Goal: Task Accomplishment & Management: Manage account settings

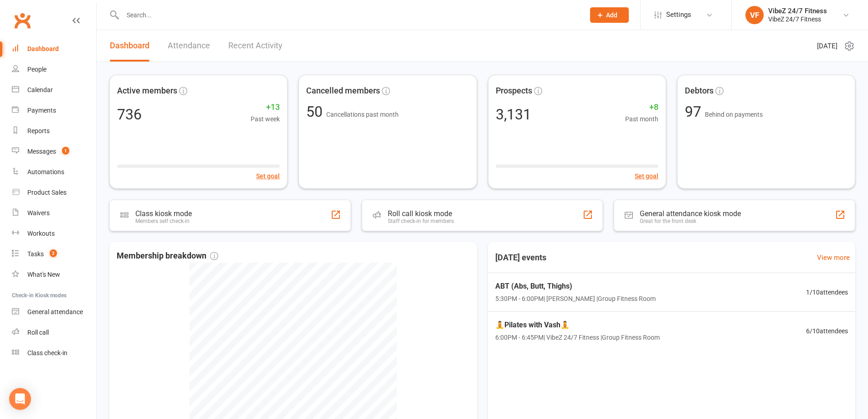
click at [272, 9] on input "text" at bounding box center [349, 15] width 458 height 13
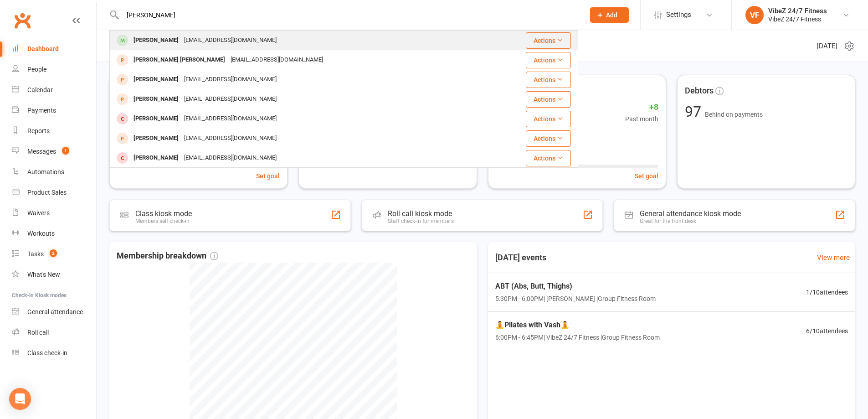
type input "ETHA HART"
click at [284, 39] on div "Ethan Hart ethanhart@gmail.com" at bounding box center [304, 40] width 389 height 19
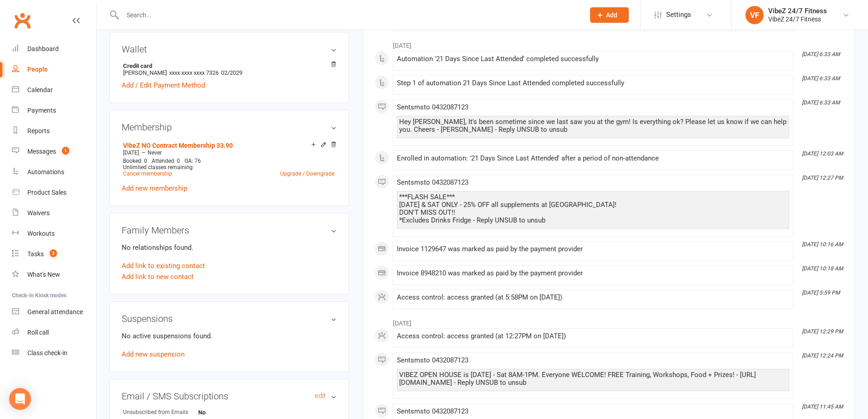
scroll to position [365, 0]
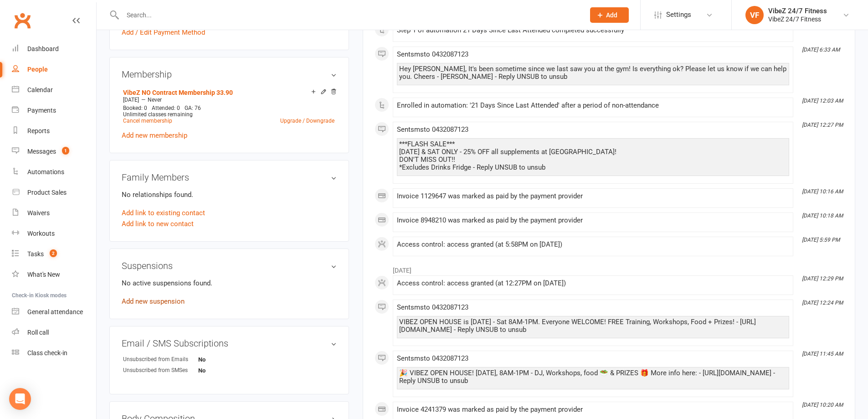
click at [176, 299] on link "Add new suspension" at bounding box center [153, 301] width 63 height 8
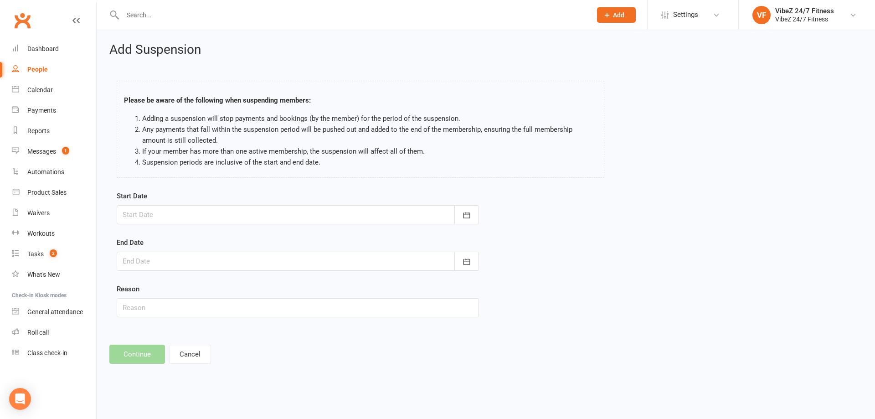
click at [281, 203] on div "Start Date October 2025 Sun Mon Tue Wed Thu Fri Sat 40 28 29 30 01 02 03 04 41 …" at bounding box center [298, 207] width 362 height 34
click at [274, 213] on div at bounding box center [298, 214] width 362 height 19
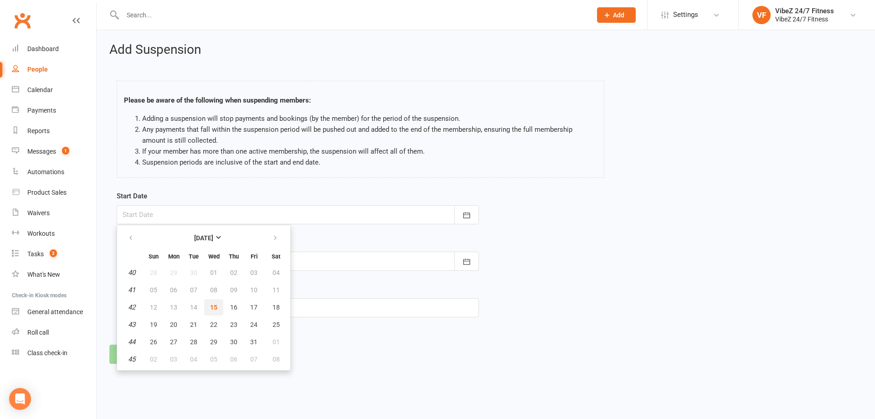
click at [210, 310] on span "15" at bounding box center [213, 306] width 7 height 7
type input "[DATE]"
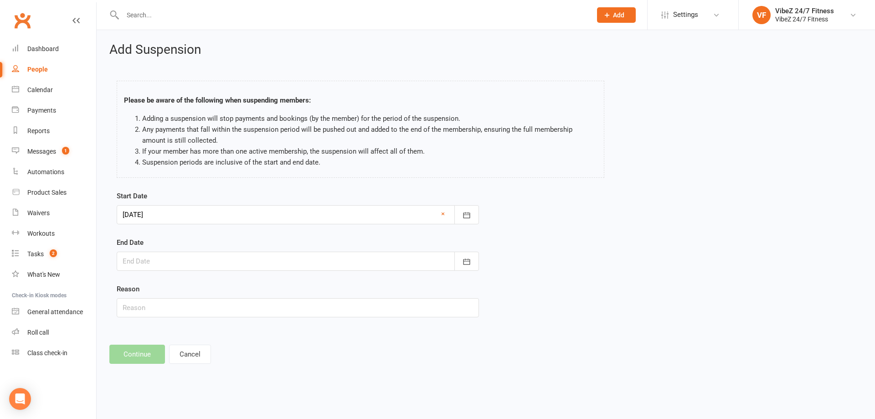
click at [212, 253] on div at bounding box center [298, 261] width 362 height 19
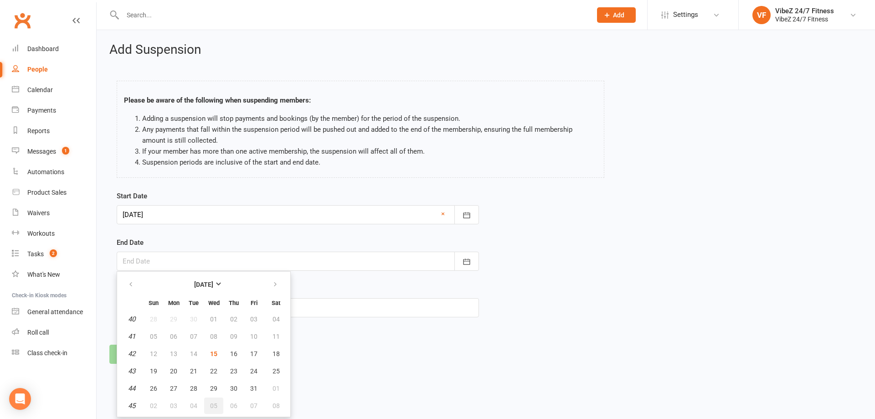
click at [212, 403] on span "05" at bounding box center [213, 405] width 7 height 7
type input "05 Nov 2025"
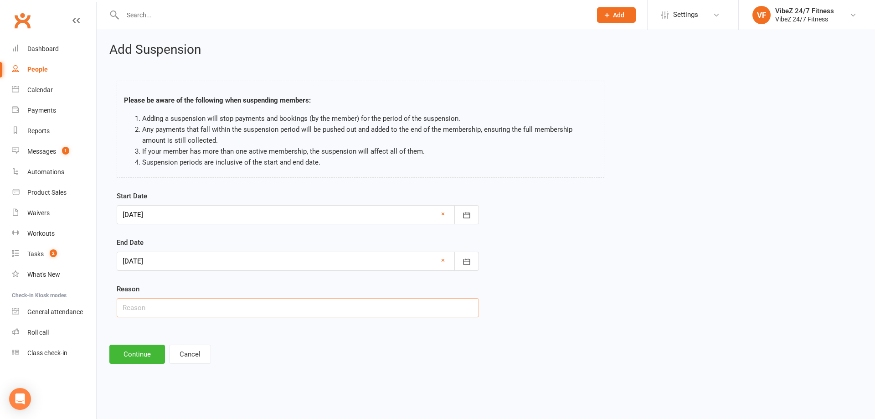
click at [163, 314] on input "text" at bounding box center [298, 307] width 362 height 19
type input "Personal"
drag, startPoint x: 341, startPoint y: 354, endPoint x: 332, endPoint y: 351, distance: 9.4
click at [339, 356] on footer "Continue Cancel" at bounding box center [485, 353] width 753 height 19
click at [147, 355] on button "Continue" at bounding box center [137, 353] width 56 height 19
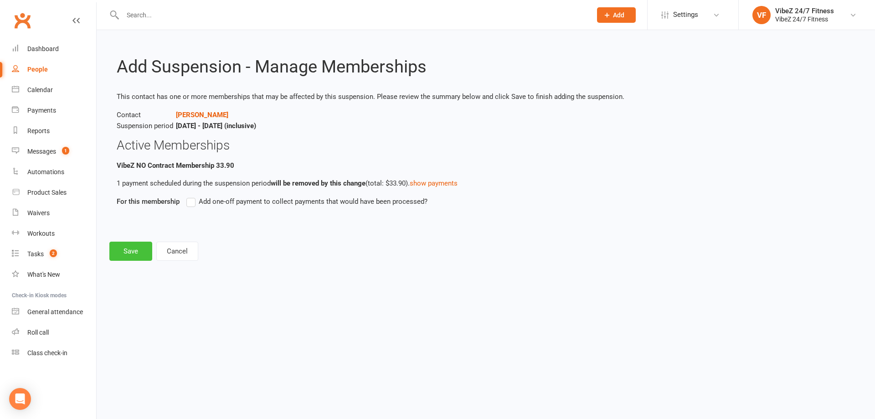
click at [138, 246] on button "Save" at bounding box center [130, 250] width 43 height 19
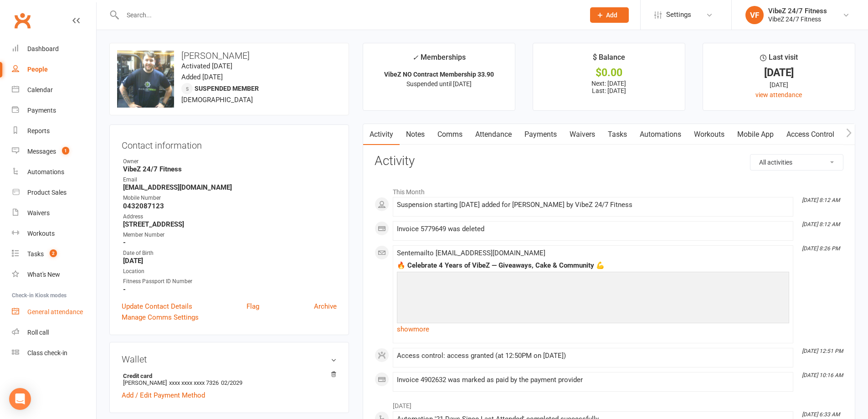
click at [78, 306] on link "General attendance" at bounding box center [54, 312] width 84 height 21
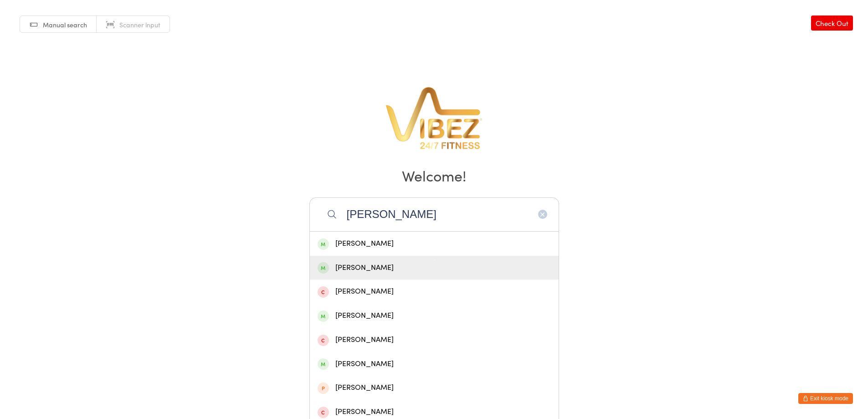
type input "ryley neall"
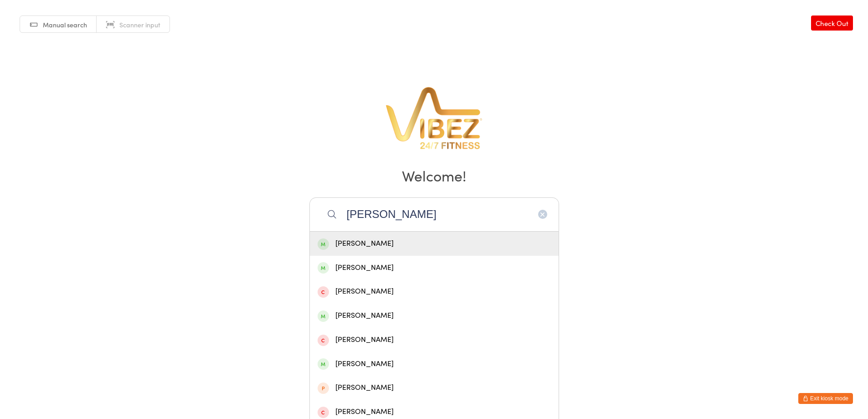
click at [404, 250] on div "[PERSON_NAME]" at bounding box center [434, 243] width 249 height 24
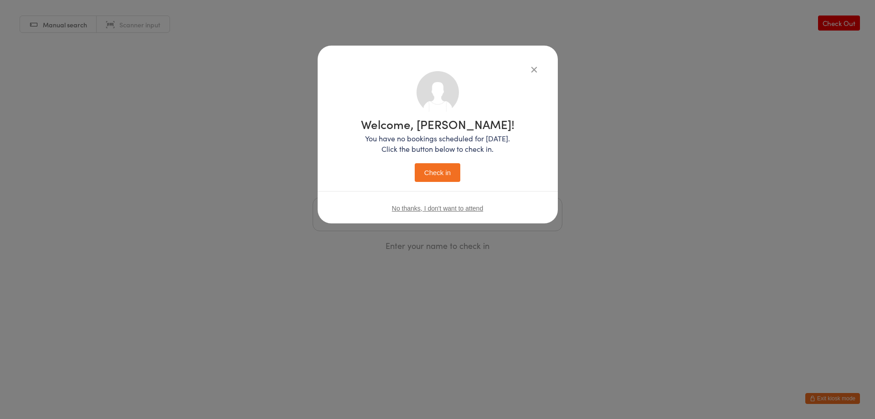
click at [431, 178] on button "Check in" at bounding box center [438, 172] width 46 height 19
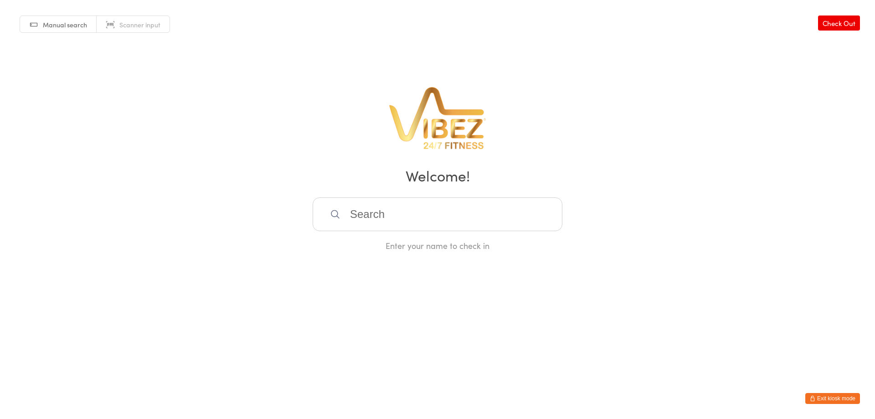
click at [850, 397] on button "Exit kiosk mode" at bounding box center [832, 398] width 55 height 11
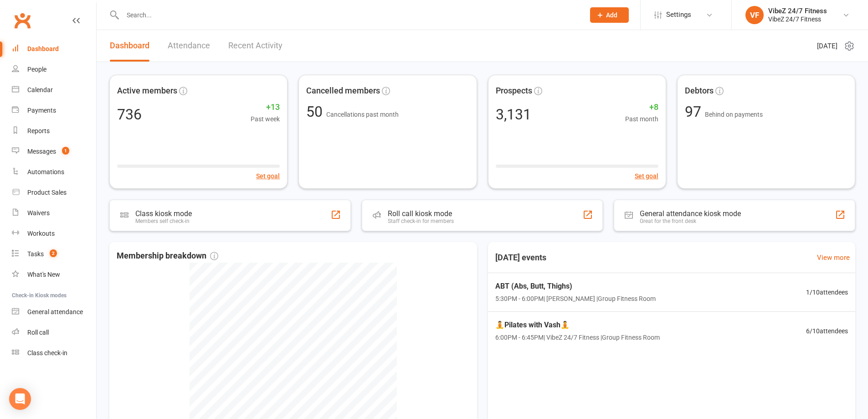
click at [478, 17] on input "text" at bounding box center [349, 15] width 458 height 13
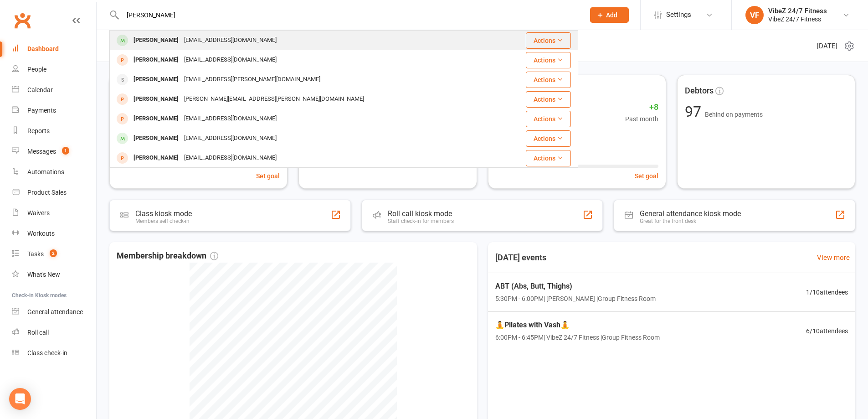
type input "thomas willis"
click at [225, 47] on div "Thomas Willis Tombowillis@gmail.com" at bounding box center [304, 40] width 389 height 19
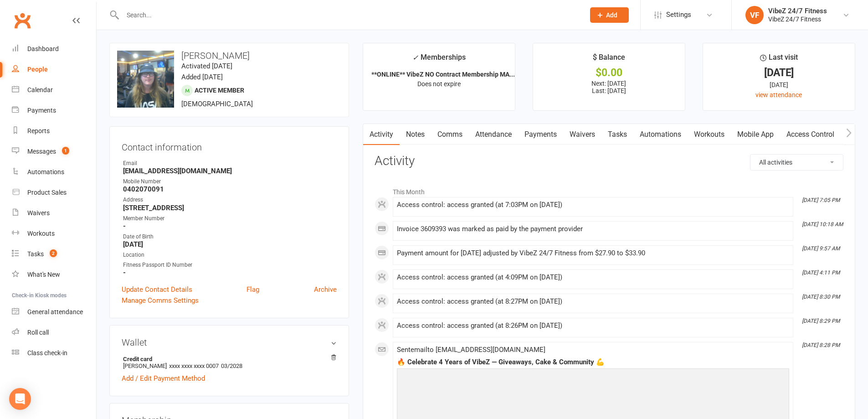
click at [548, 128] on link "Payments" at bounding box center [540, 134] width 45 height 21
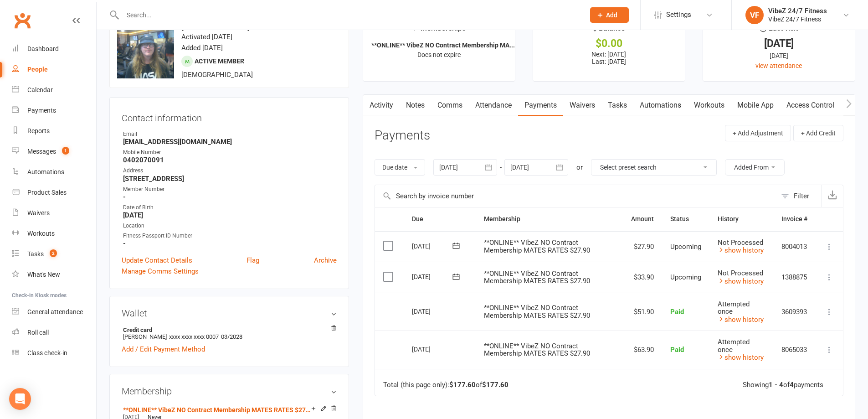
scroll to position [46, 0]
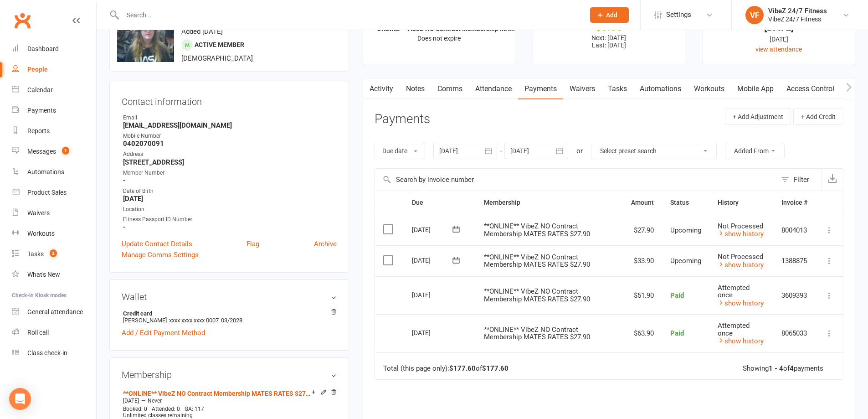
click at [827, 260] on icon at bounding box center [829, 260] width 9 height 9
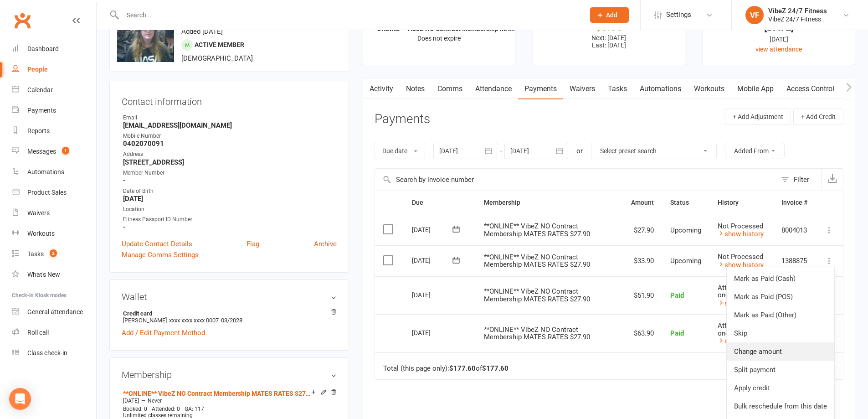
click at [796, 348] on link "Change amount" at bounding box center [781, 351] width 108 height 18
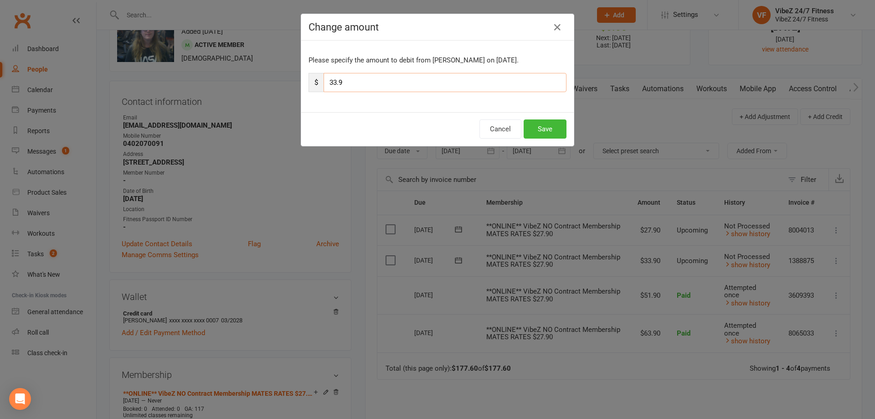
click at [329, 82] on input "33.9" at bounding box center [445, 82] width 243 height 19
type input "39.9"
click at [550, 130] on button "Save" at bounding box center [545, 128] width 43 height 19
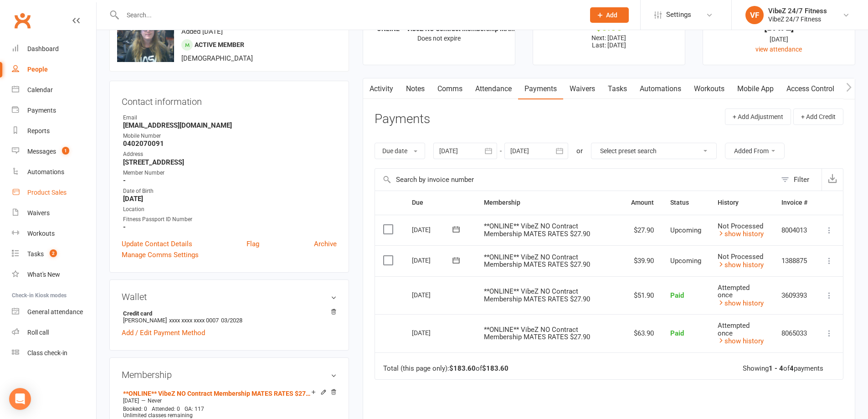
click at [61, 194] on div "Product Sales" at bounding box center [46, 192] width 39 height 7
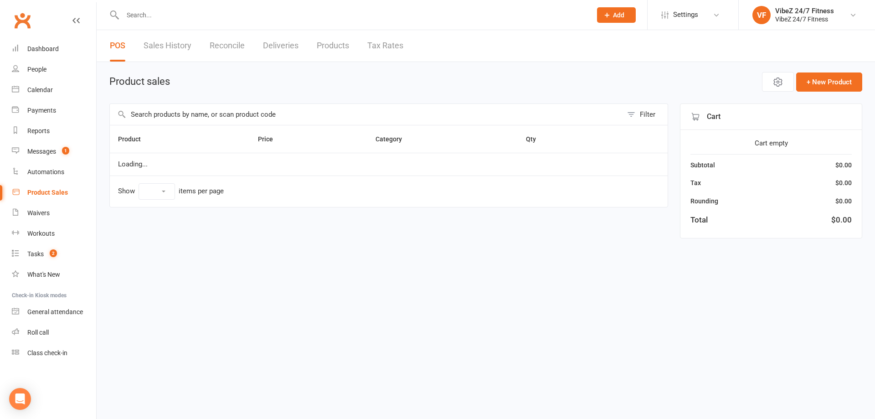
select select "100"
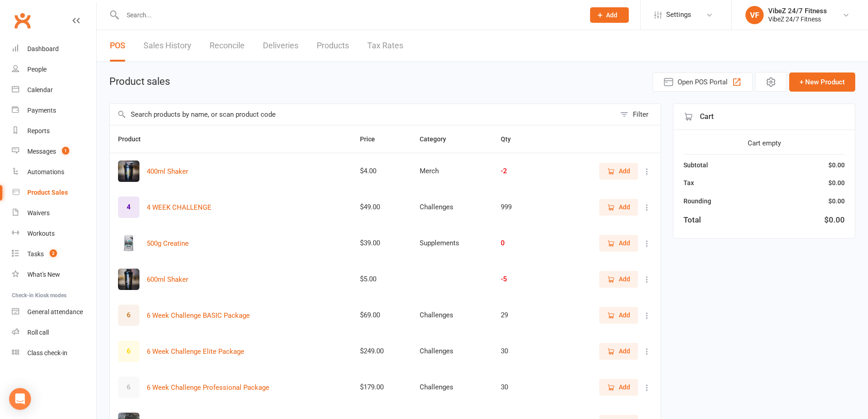
click at [334, 108] on input "text" at bounding box center [363, 114] width 506 height 21
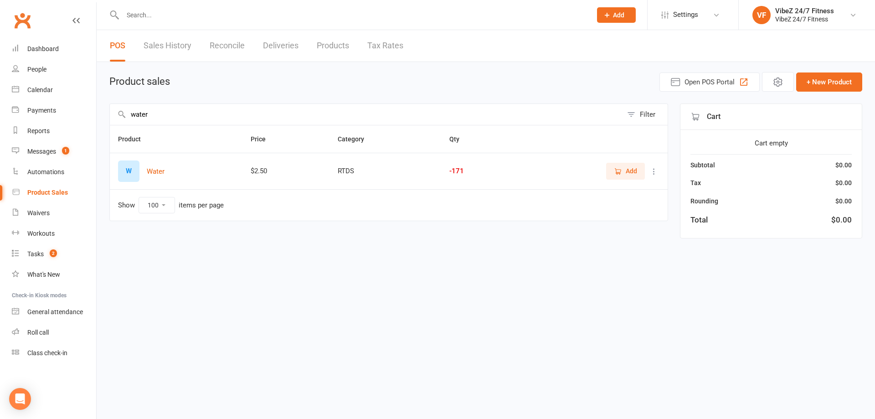
type input "water"
click at [619, 169] on icon "button" at bounding box center [618, 171] width 8 height 8
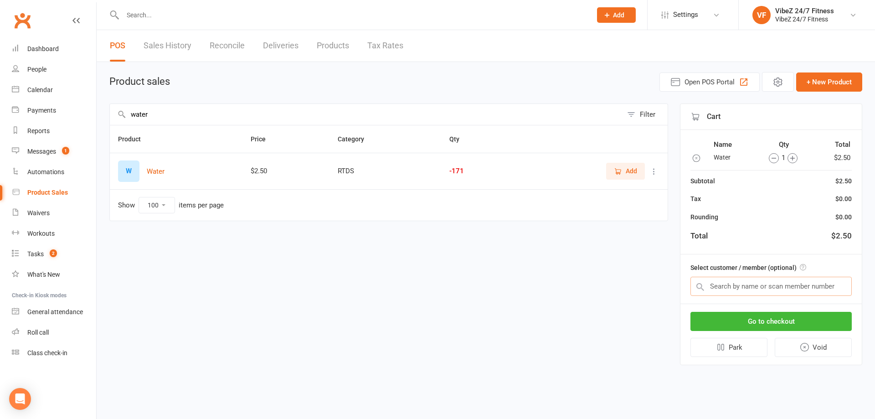
click at [746, 283] on input "text" at bounding box center [770, 286] width 161 height 19
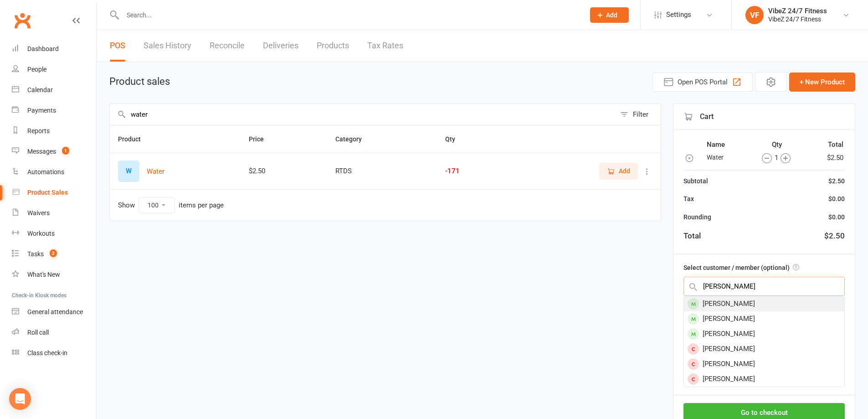
type input "neall"
click at [790, 309] on div "[PERSON_NAME]" at bounding box center [764, 303] width 160 height 15
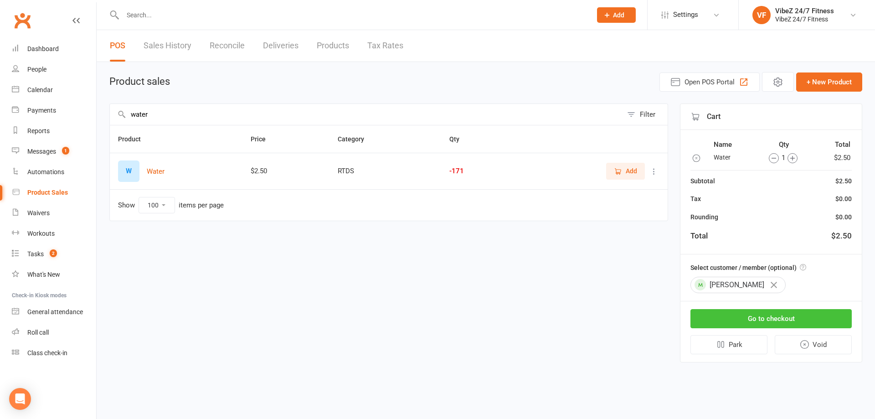
click at [789, 310] on button "Go to checkout" at bounding box center [770, 318] width 161 height 19
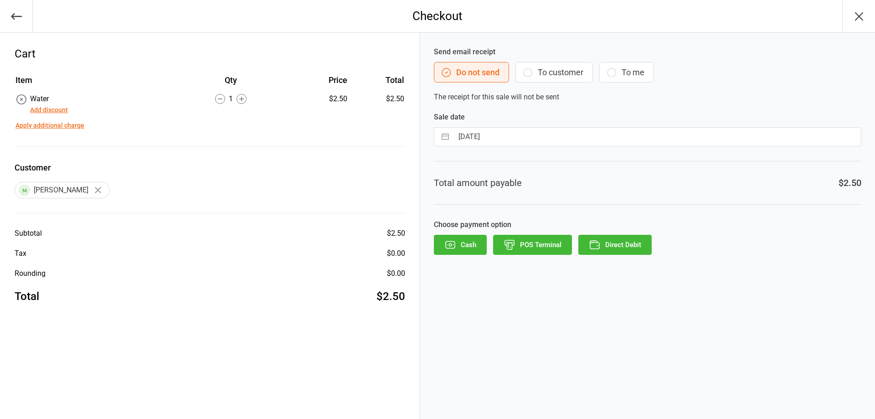
click at [635, 249] on button "Direct Debit" at bounding box center [614, 245] width 73 height 20
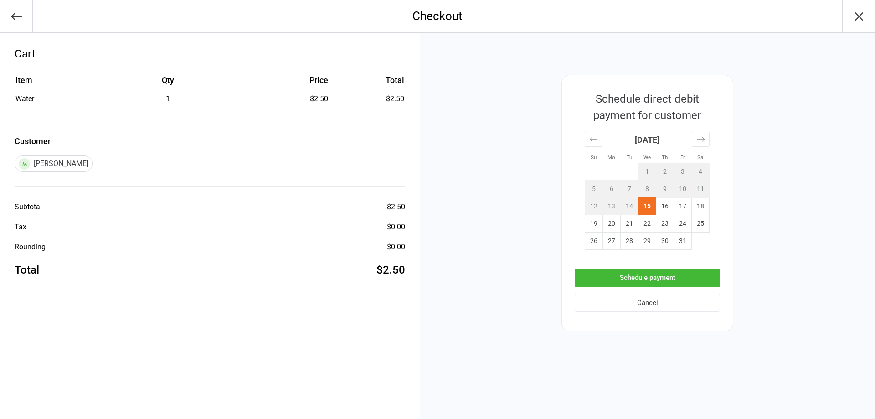
click at [653, 282] on button "Schedule payment" at bounding box center [647, 277] width 145 height 19
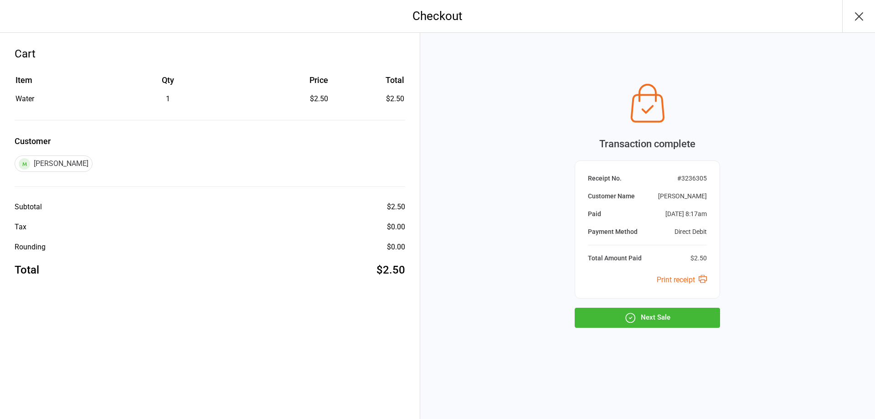
click at [628, 328] on div "Transaction complete Receipt No. # 3236305 Customer Name Ryley Neall Paid Oct 1…" at bounding box center [647, 226] width 455 height 386
click at [641, 325] on button "Next Sale" at bounding box center [647, 318] width 145 height 20
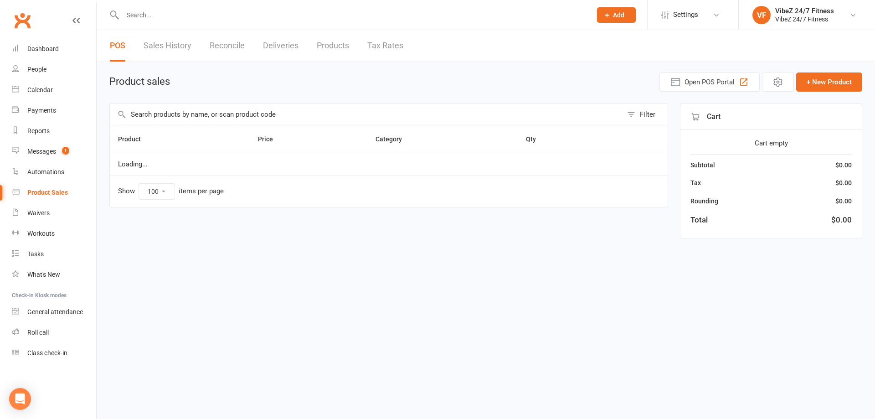
select select "100"
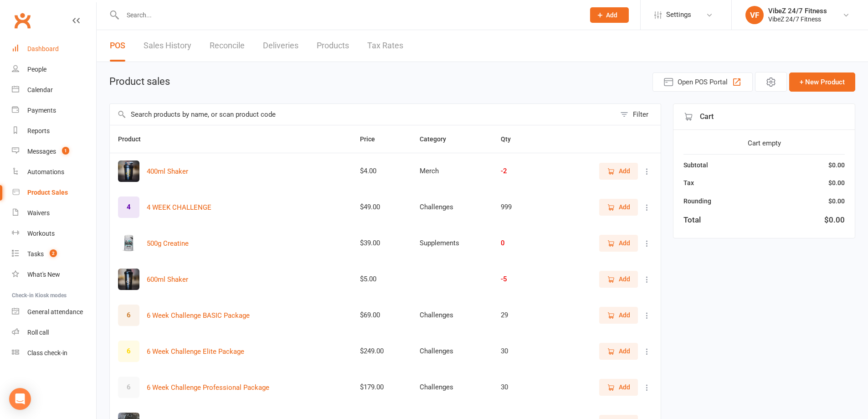
drag, startPoint x: 67, startPoint y: 32, endPoint x: 66, endPoint y: 49, distance: 16.4
click at [67, 32] on div "Clubworx" at bounding box center [48, 26] width 96 height 34
click at [63, 53] on link "Dashboard" at bounding box center [54, 49] width 84 height 21
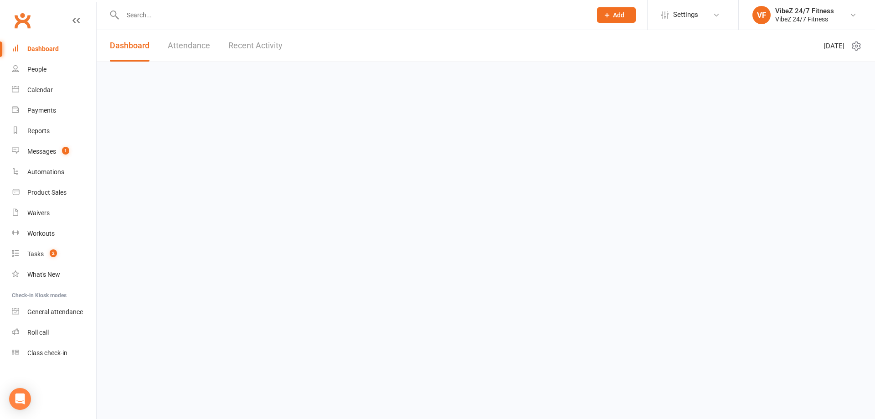
click at [152, 11] on input "text" at bounding box center [352, 15] width 465 height 13
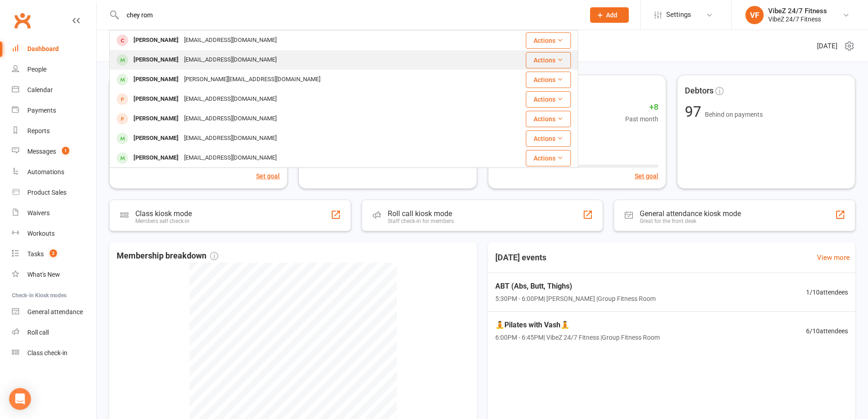
type input "chey rom"
click at [172, 60] on div "[PERSON_NAME]" at bounding box center [156, 59] width 51 height 13
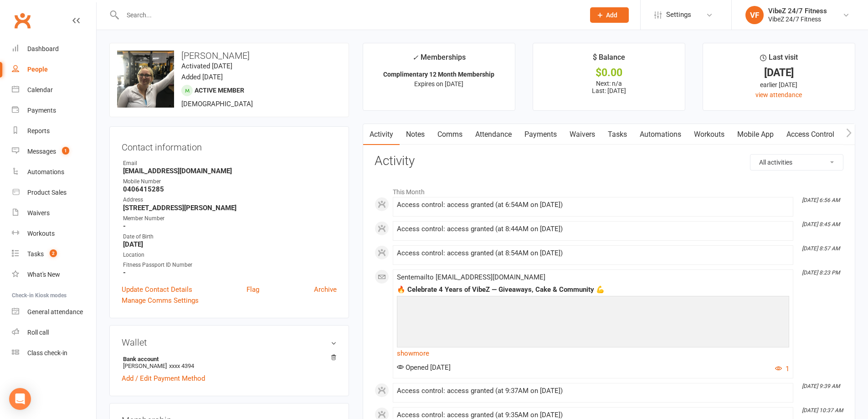
click at [538, 136] on link "Payments" at bounding box center [540, 134] width 45 height 21
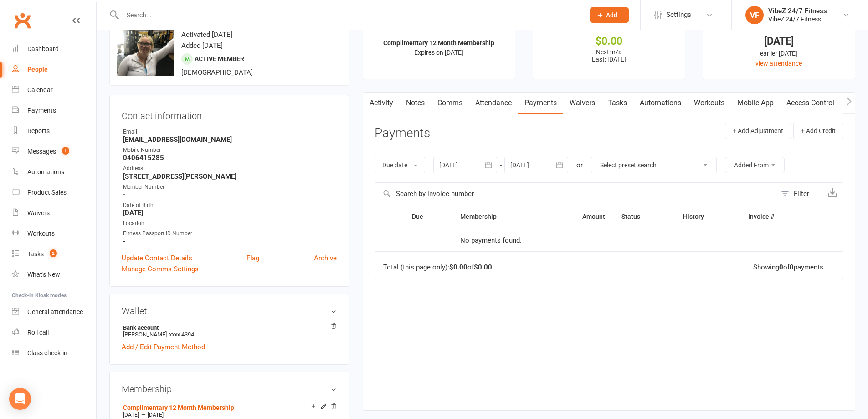
scroll to position [46, 0]
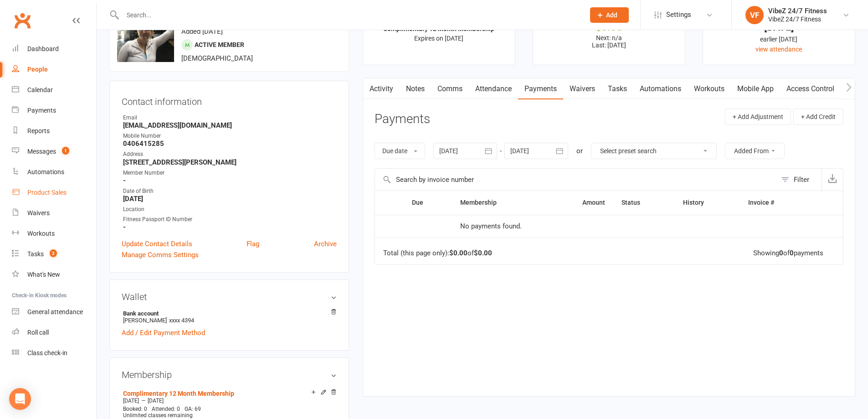
click at [60, 190] on div "Product Sales" at bounding box center [46, 192] width 39 height 7
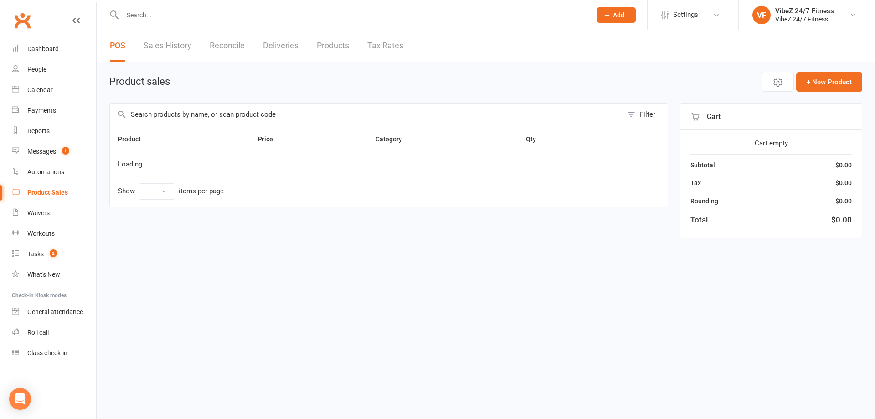
select select "100"
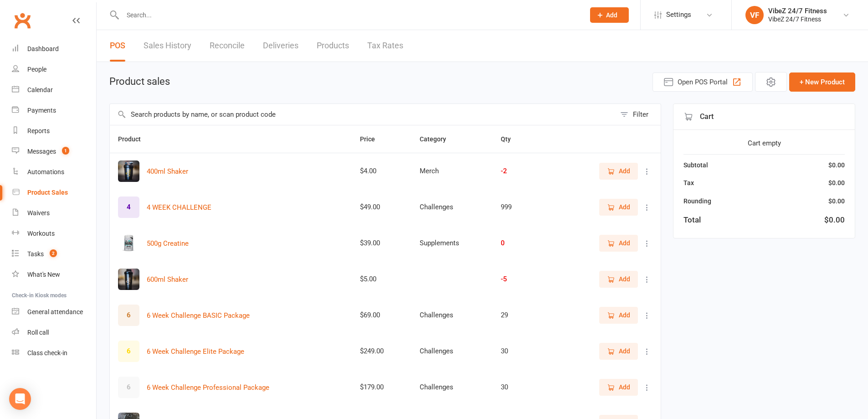
click at [295, 110] on input "text" at bounding box center [363, 114] width 506 height 21
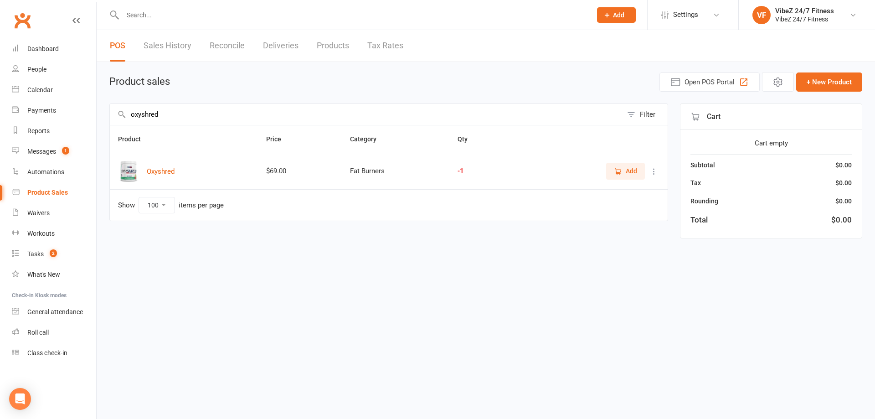
drag, startPoint x: 226, startPoint y: 114, endPoint x: 103, endPoint y: 121, distance: 123.2
click at [103, 123] on div "Product sales Open POS Portal + New Product oxyshred Filter Product Price Categ…" at bounding box center [486, 156] width 778 height 189
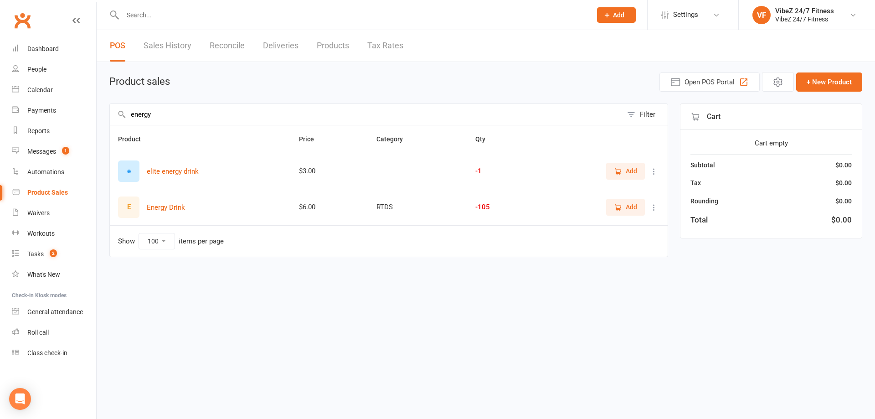
click at [621, 207] on icon "button" at bounding box center [618, 207] width 8 height 8
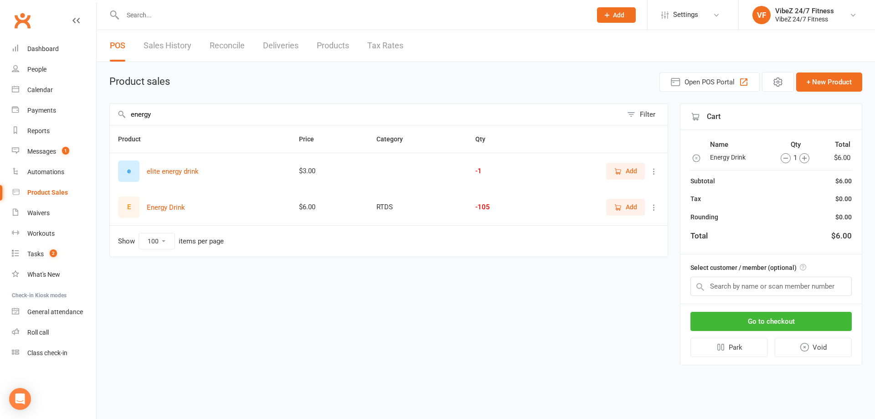
click at [277, 104] on input "energy" at bounding box center [366, 114] width 513 height 21
drag, startPoint x: 256, startPoint y: 117, endPoint x: 41, endPoint y: 105, distance: 215.4
click at [41, 105] on ui-view "Prospect Member Non-attending contact Class / event Appointment Task Membership…" at bounding box center [437, 189] width 875 height 375
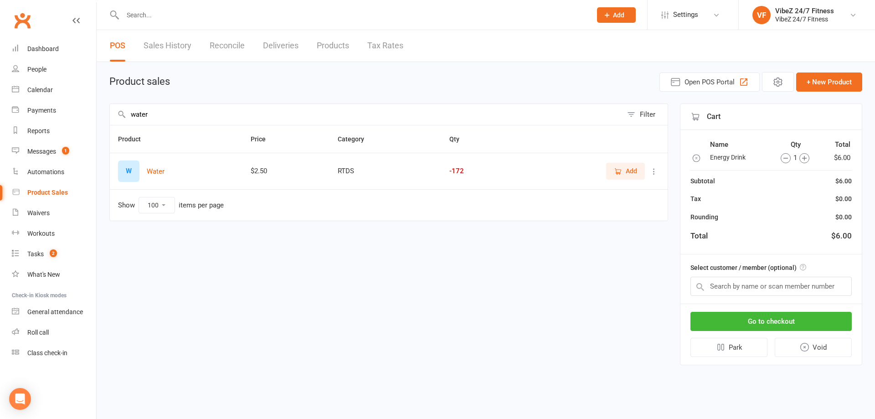
type input "water"
click at [640, 173] on button "Add" at bounding box center [625, 171] width 39 height 16
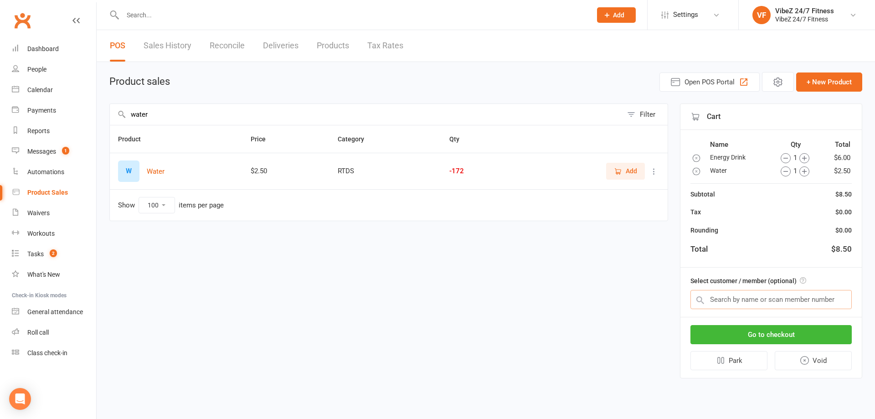
click at [768, 297] on input "text" at bounding box center [770, 299] width 161 height 19
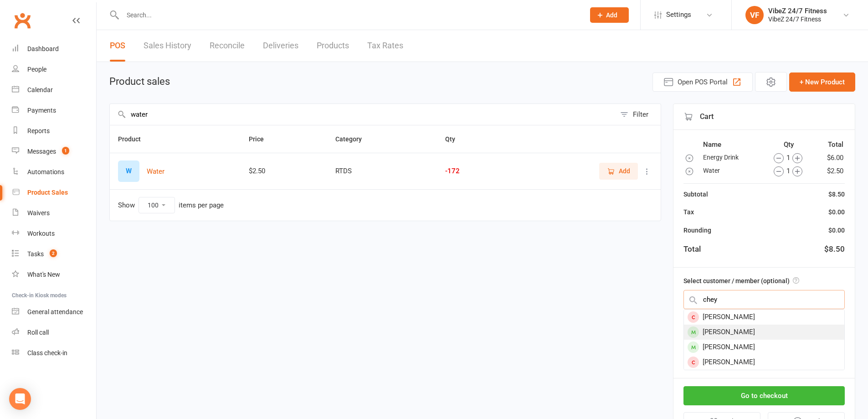
type input "chey"
click at [771, 330] on div "[PERSON_NAME]" at bounding box center [764, 331] width 160 height 15
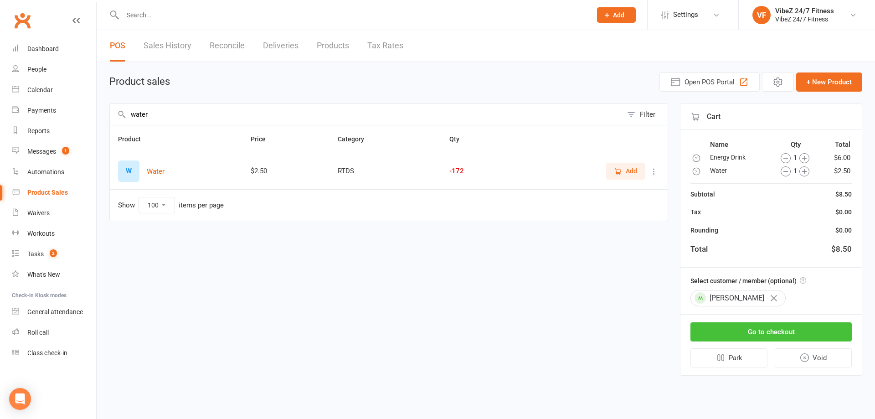
click at [771, 330] on button "Go to checkout" at bounding box center [770, 331] width 161 height 19
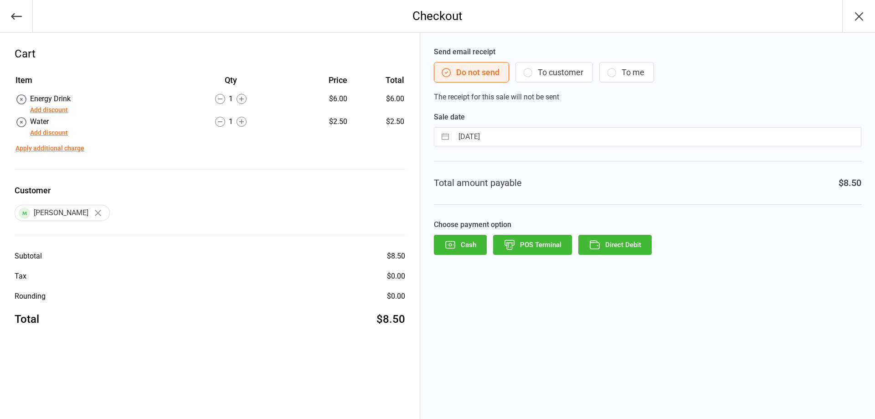
click at [613, 248] on button "Direct Debit" at bounding box center [614, 245] width 73 height 20
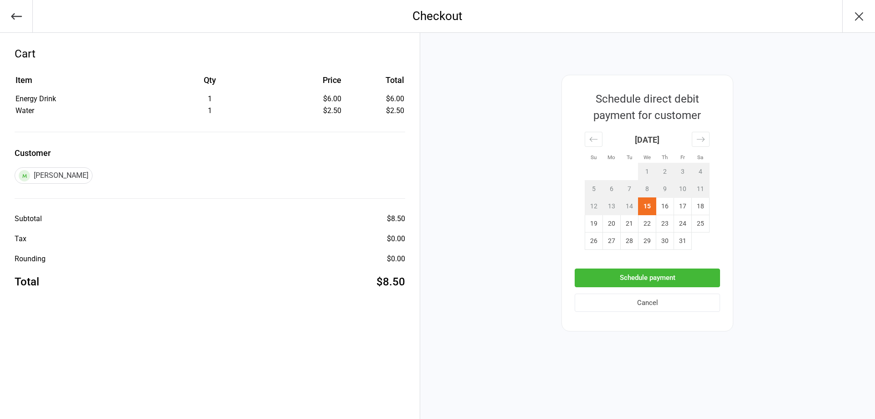
click at [657, 279] on button "Schedule payment" at bounding box center [647, 277] width 145 height 19
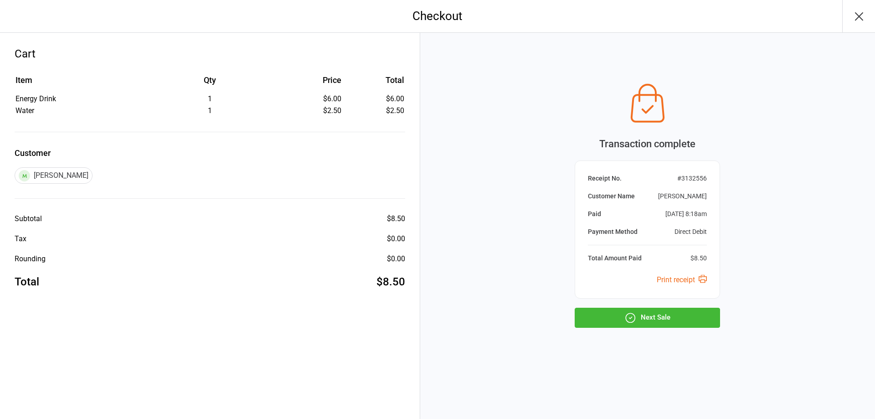
click at [672, 313] on button "Next Sale" at bounding box center [647, 318] width 145 height 20
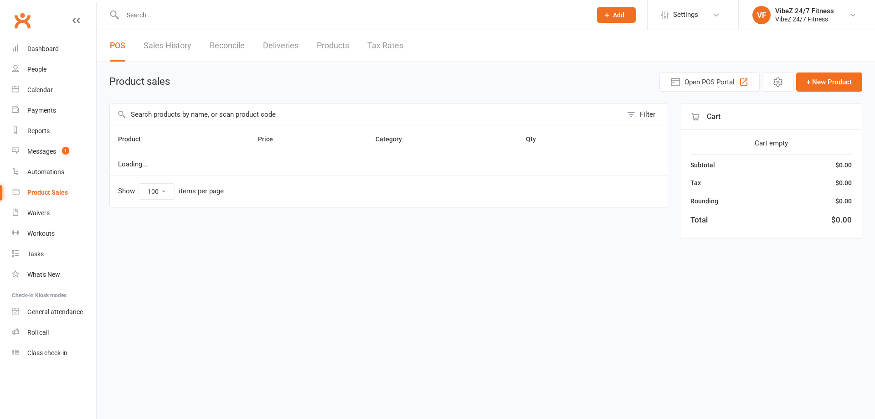
select select "100"
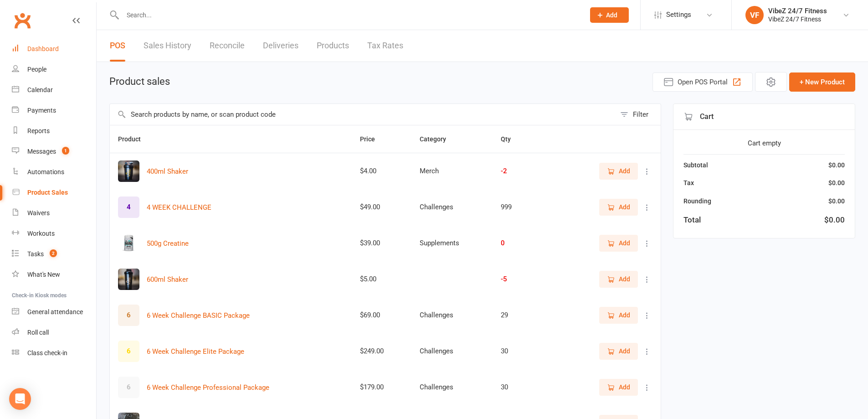
drag, startPoint x: 50, startPoint y: 50, endPoint x: 223, endPoint y: 8, distance: 177.8
click at [50, 50] on div "Dashboard" at bounding box center [42, 48] width 31 height 7
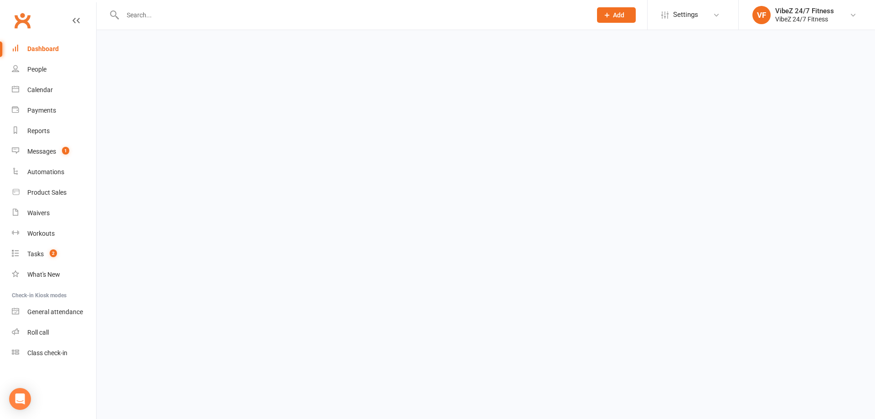
click at [224, 8] on div at bounding box center [347, 15] width 476 height 30
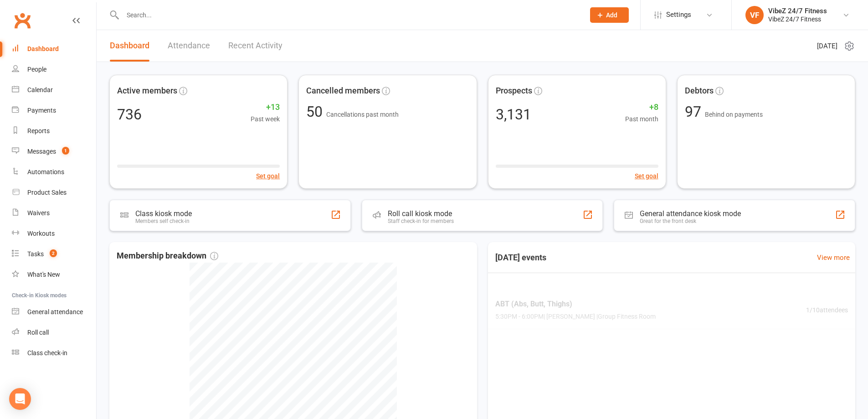
click at [230, 13] on input "text" at bounding box center [349, 15] width 458 height 13
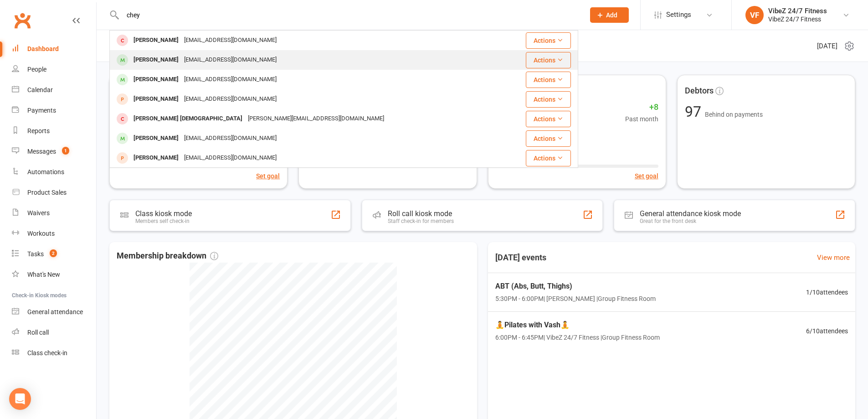
type input "chey"
click at [157, 56] on div "[PERSON_NAME]" at bounding box center [156, 59] width 51 height 13
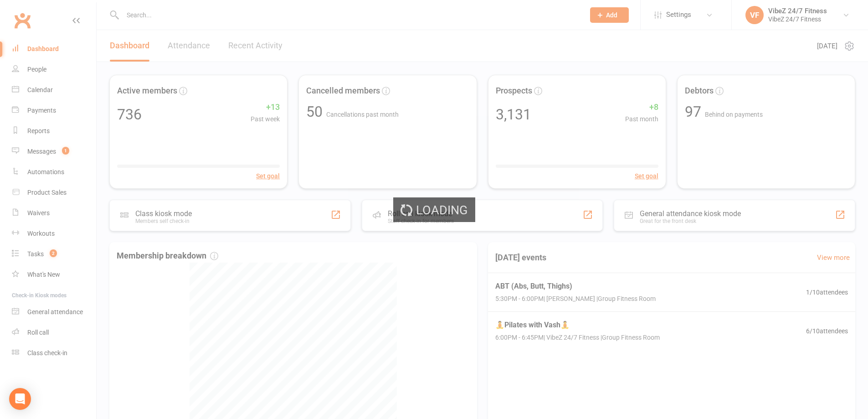
scroll to position [46, 0]
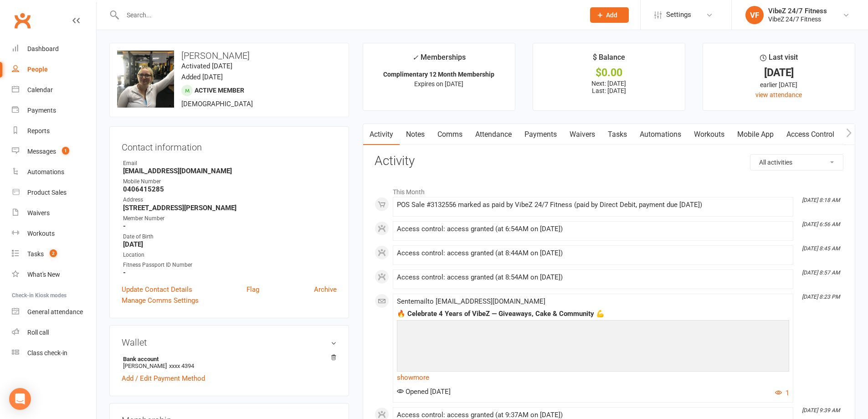
click at [536, 136] on link "Payments" at bounding box center [540, 134] width 45 height 21
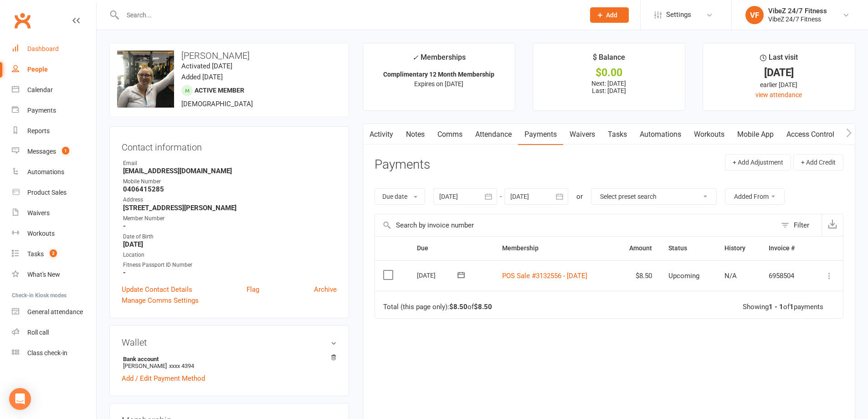
click at [33, 44] on link "Dashboard" at bounding box center [54, 49] width 84 height 21
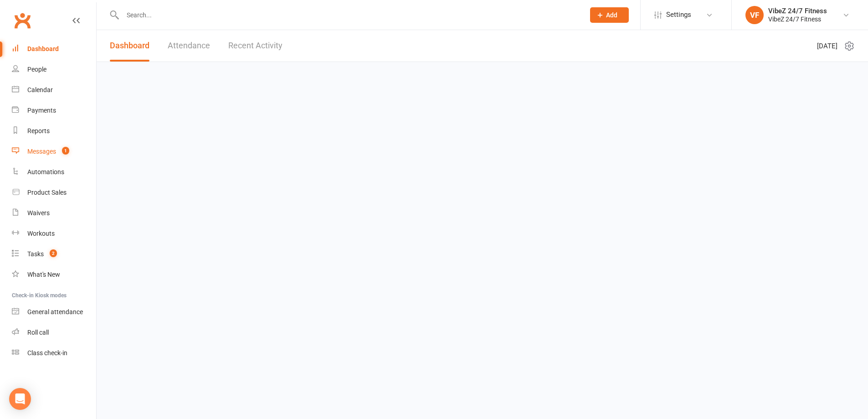
click at [45, 151] on div "Messages" at bounding box center [41, 151] width 29 height 7
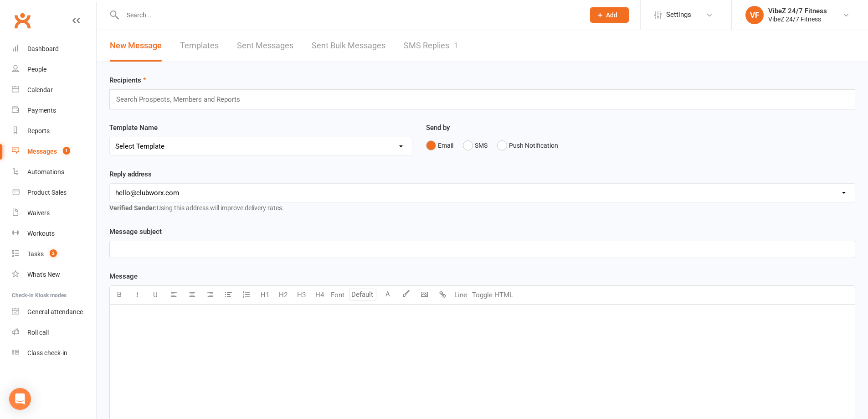
click at [424, 42] on link "SMS Replies 1" at bounding box center [431, 45] width 55 height 31
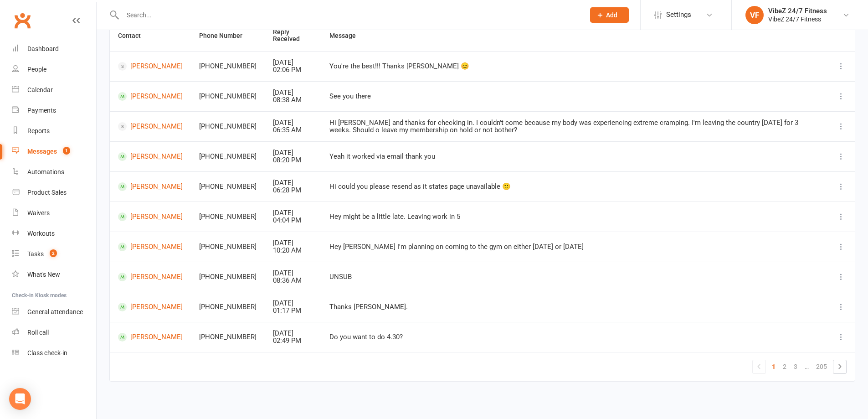
scroll to position [99, 0]
click at [786, 369] on link "2" at bounding box center [784, 365] width 11 height 13
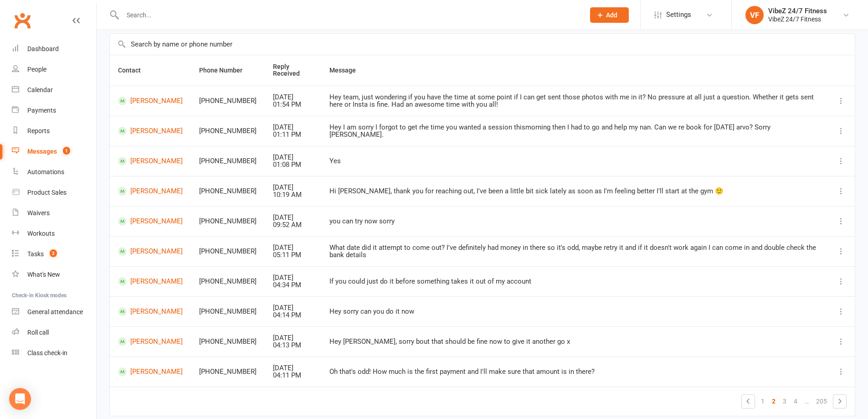
scroll to position [0, 0]
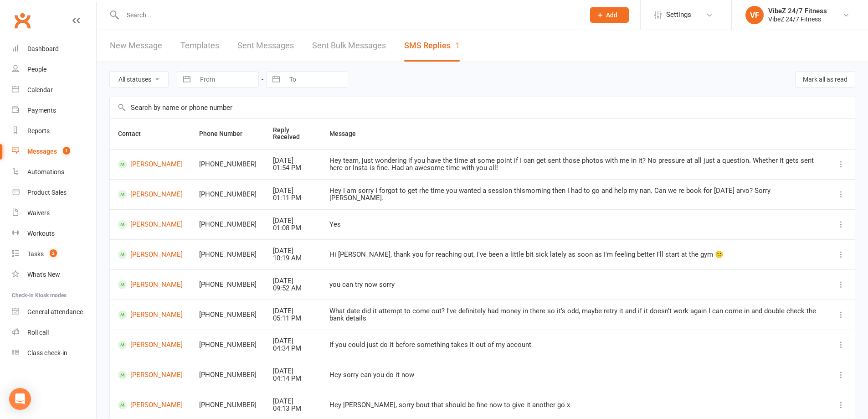
click at [239, 135] on th "Phone Number" at bounding box center [228, 133] width 74 height 31
drag, startPoint x: 142, startPoint y: 132, endPoint x: 181, endPoint y: 125, distance: 40.2
click at [171, 128] on th "Contact" at bounding box center [150, 133] width 81 height 31
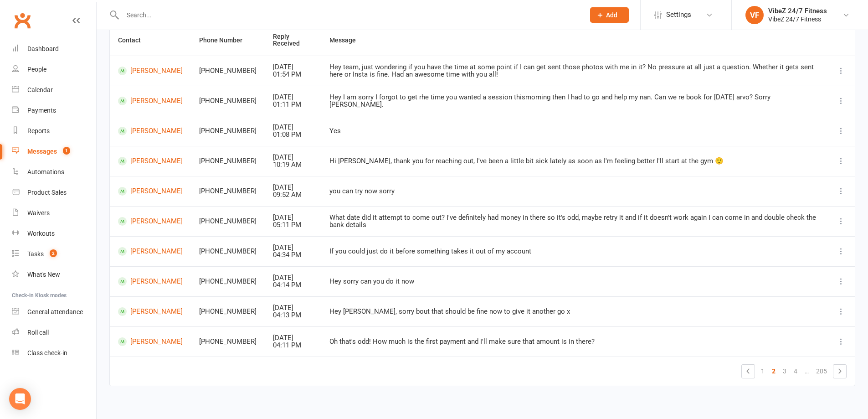
scroll to position [99, 0]
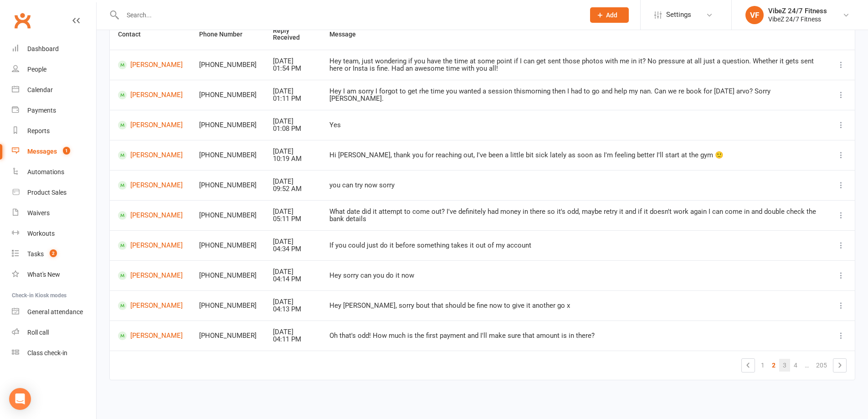
click at [782, 363] on link "3" at bounding box center [784, 365] width 11 height 13
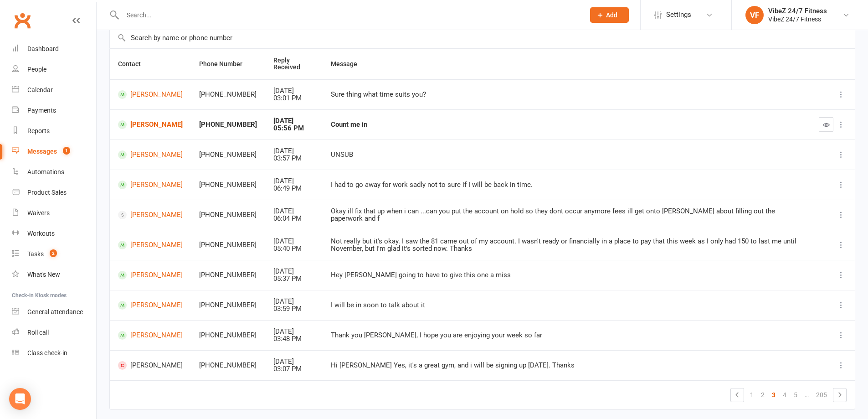
scroll to position [54, 0]
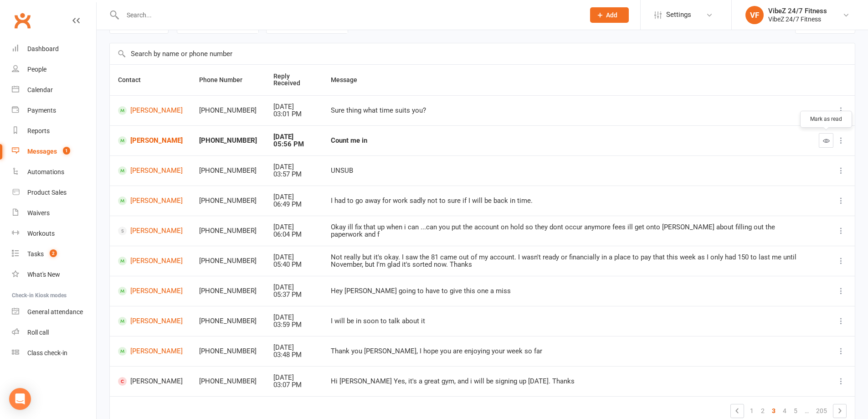
click at [828, 139] on icon "button" at bounding box center [826, 140] width 7 height 7
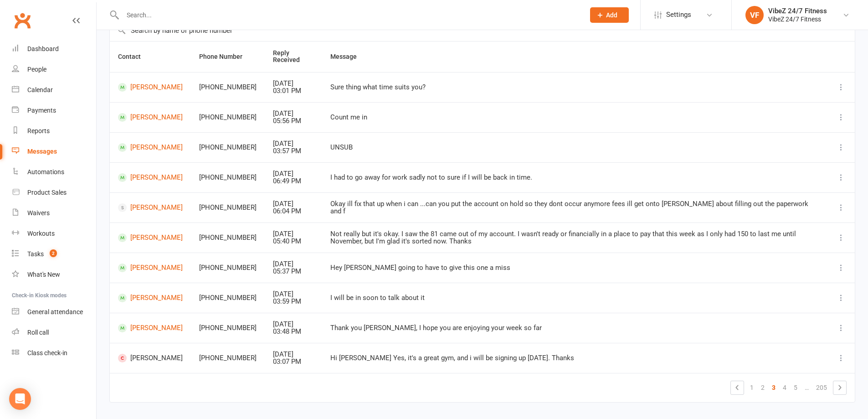
scroll to position [99, 0]
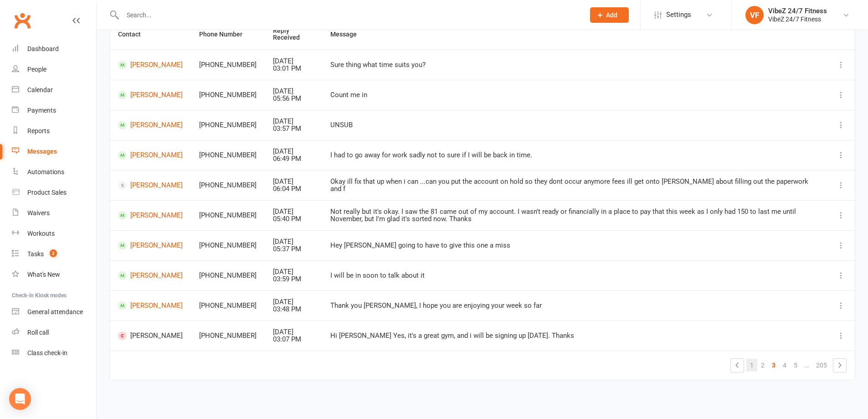
click at [751, 371] on link "1" at bounding box center [751, 365] width 11 height 13
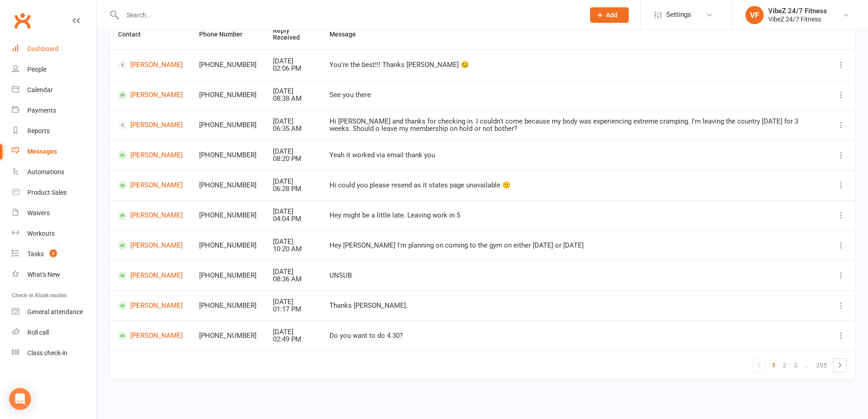
click at [21, 55] on link "Dashboard" at bounding box center [54, 49] width 84 height 21
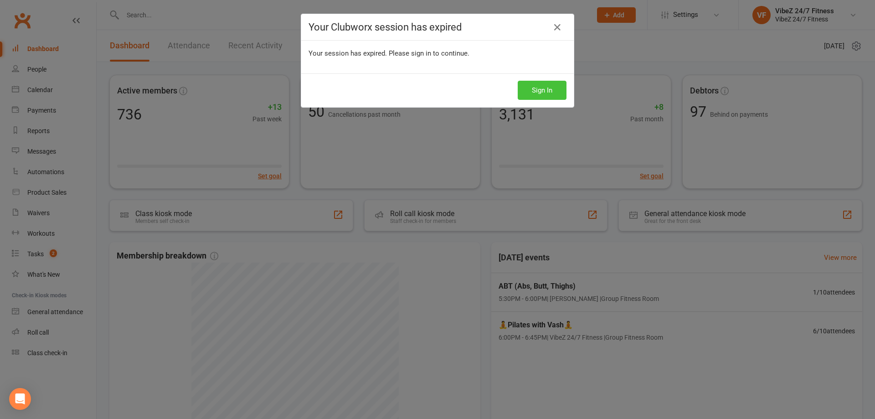
click at [544, 96] on button "Sign In" at bounding box center [542, 90] width 49 height 19
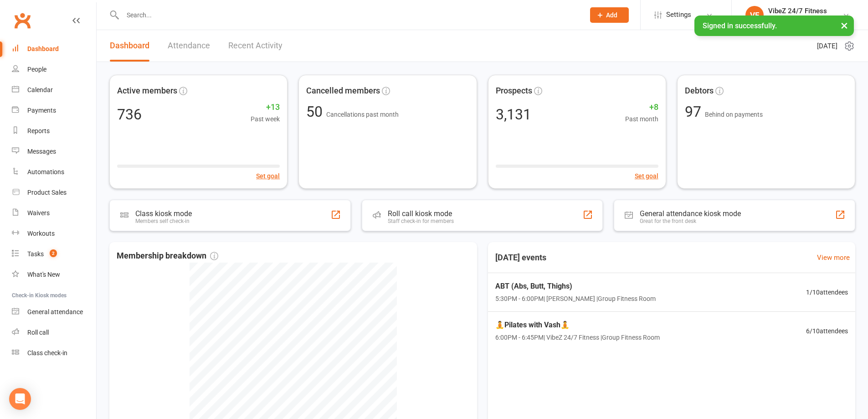
click at [844, 25] on button "×" at bounding box center [844, 25] width 16 height 20
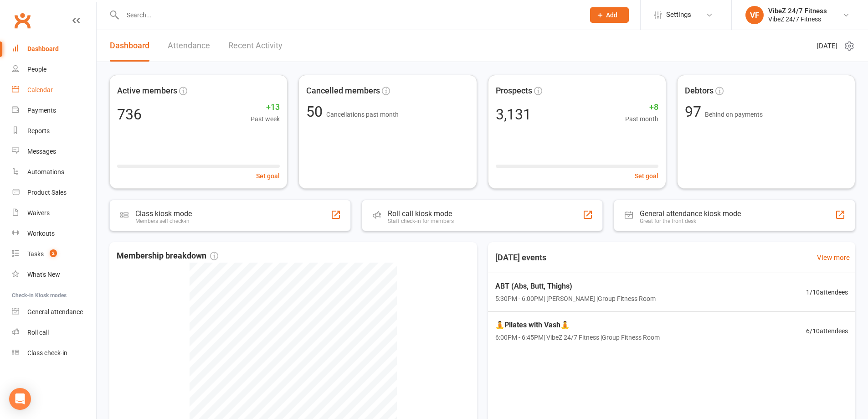
click at [51, 92] on div "Calendar" at bounding box center [40, 89] width 26 height 7
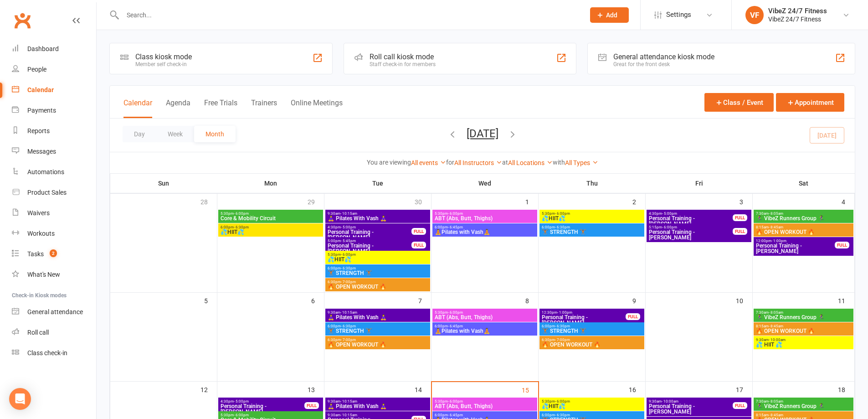
click at [171, 25] on div at bounding box center [343, 15] width 469 height 30
click at [171, 12] on input "text" at bounding box center [349, 15] width 458 height 13
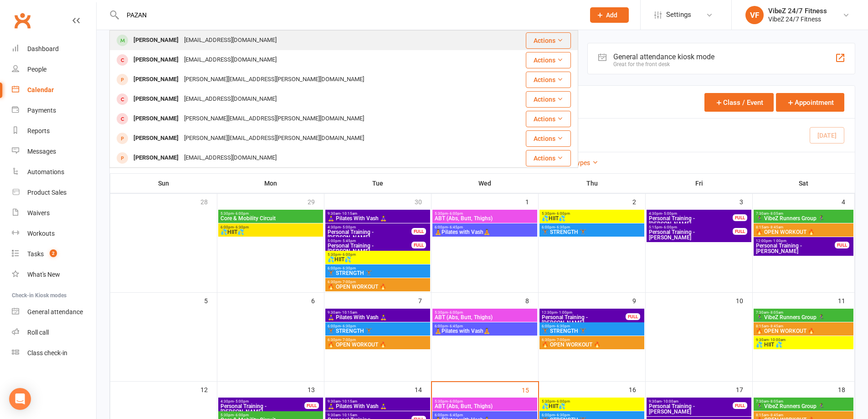
type input "PAZAN"
click at [144, 46] on div "[PERSON_NAME]" at bounding box center [156, 40] width 51 height 13
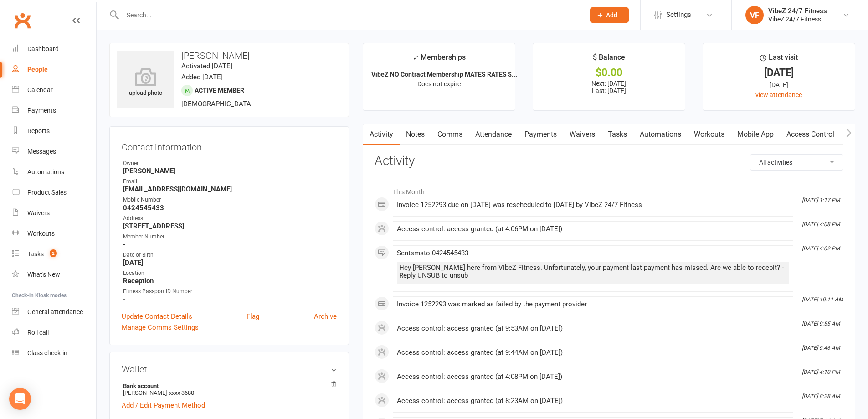
click at [528, 136] on link "Payments" at bounding box center [540, 134] width 45 height 21
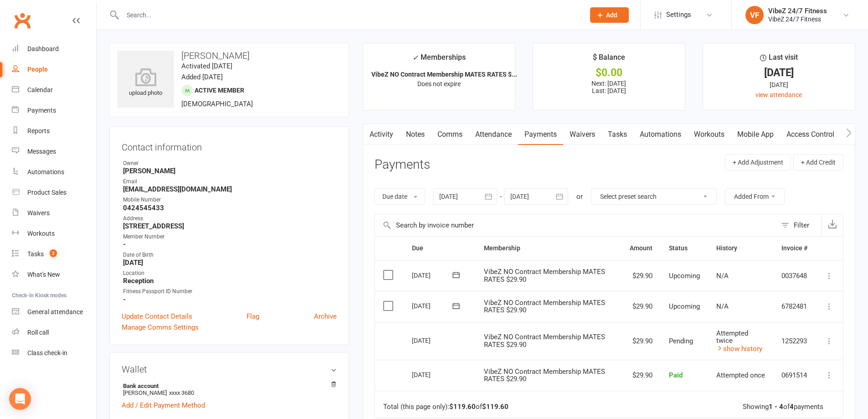
click at [390, 139] on link "Activity" at bounding box center [381, 134] width 36 height 21
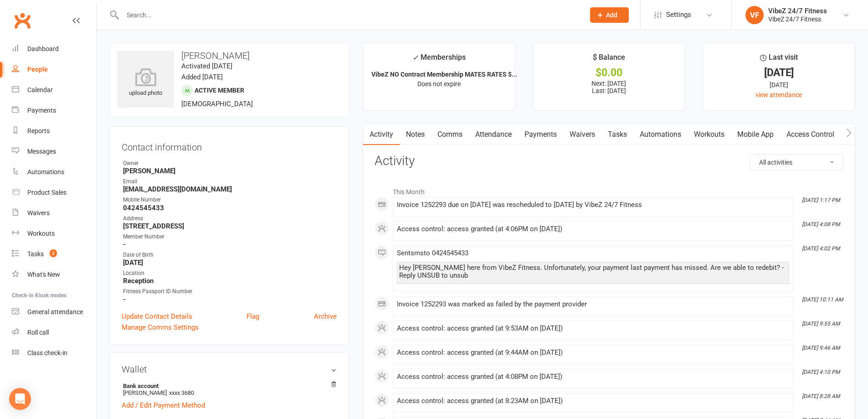
click at [408, 137] on link "Notes" at bounding box center [415, 134] width 31 height 21
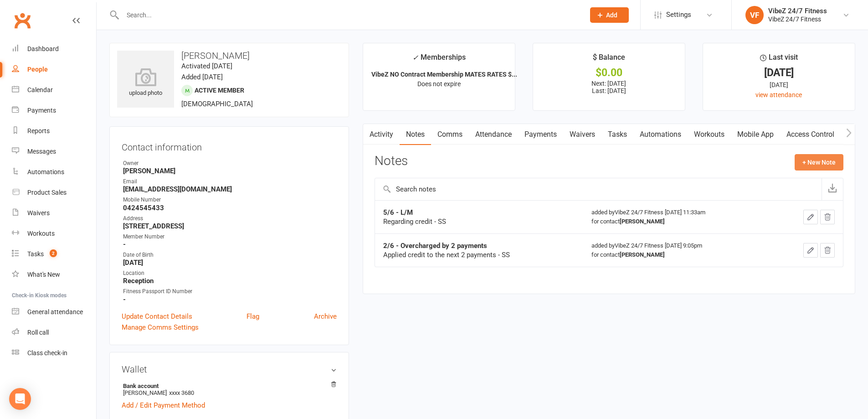
click at [837, 158] on button "+ New Note" at bounding box center [819, 162] width 49 height 16
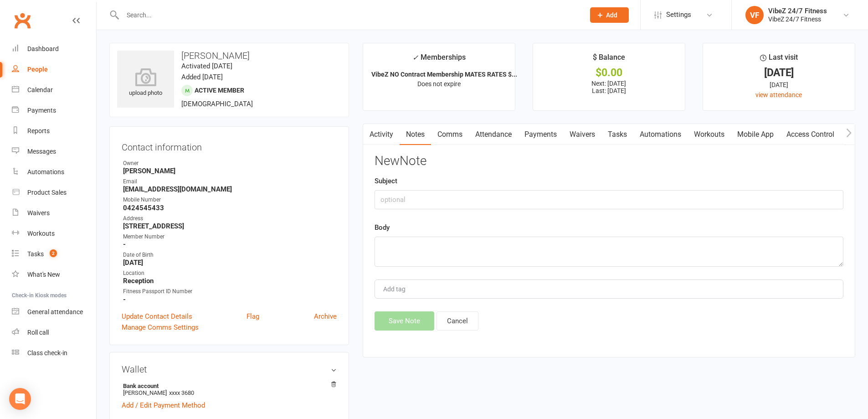
click at [429, 211] on div "New Note Subject Body Add tag Save Note Cancel" at bounding box center [609, 242] width 469 height 176
click at [428, 200] on input "text" at bounding box center [609, 199] width 469 height 19
type input "/"
type input "15/10 - PAID fortnight DD"
type textarea "ss"
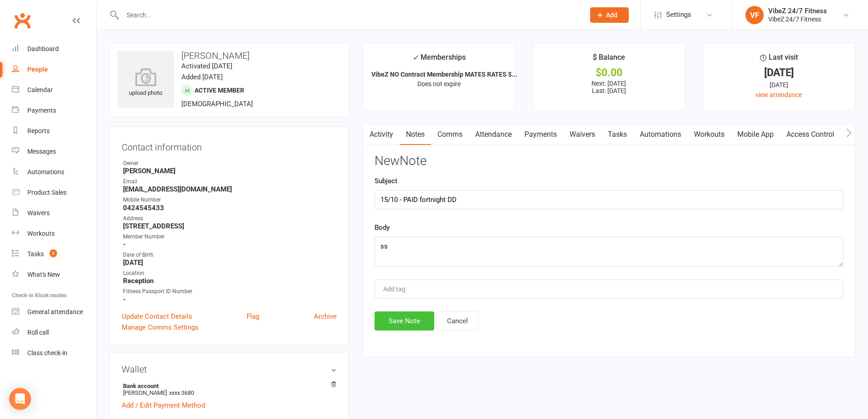
click at [392, 314] on button "Save Note" at bounding box center [405, 320] width 60 height 19
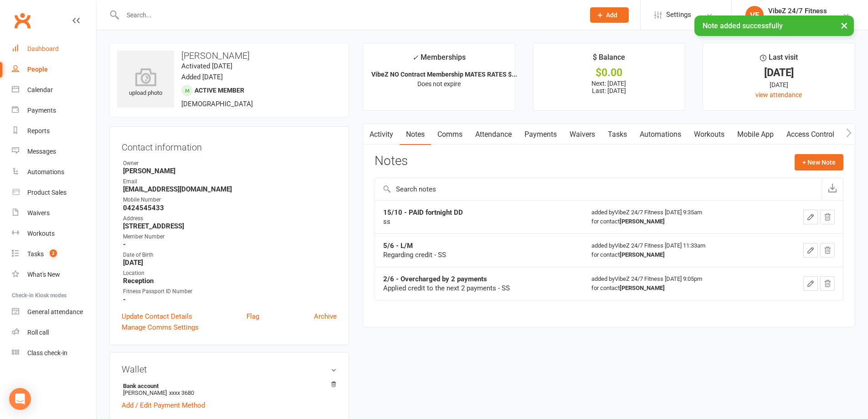
click at [57, 50] on div "Dashboard" at bounding box center [42, 48] width 31 height 7
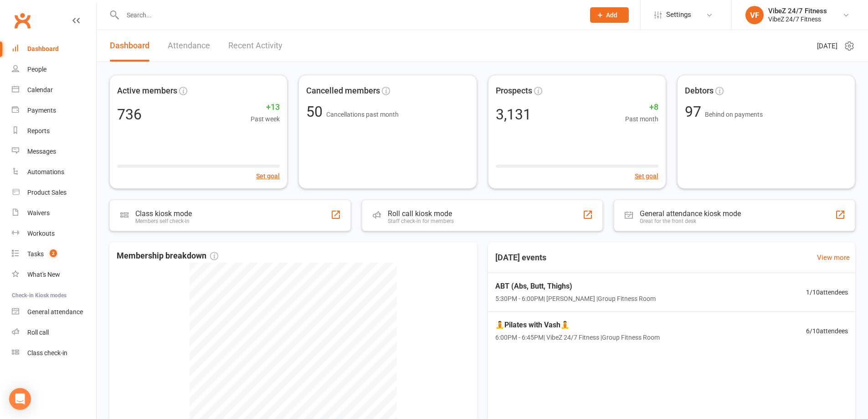
click at [273, 36] on link "Recent Activity" at bounding box center [255, 45] width 54 height 31
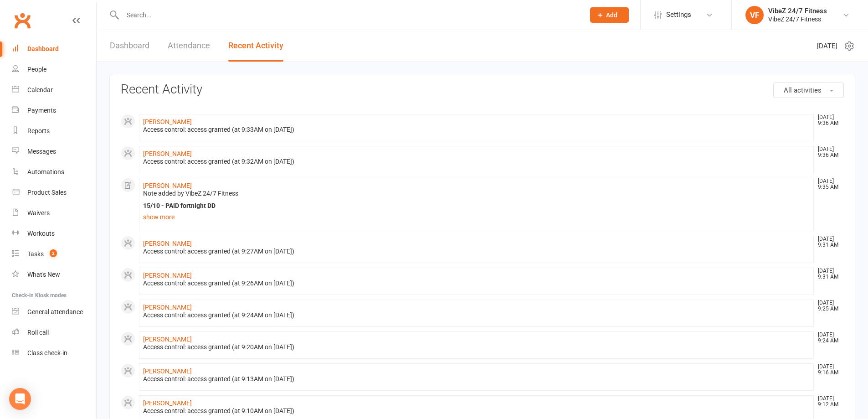
click at [49, 54] on link "Dashboard" at bounding box center [54, 49] width 84 height 21
click at [114, 34] on link "Dashboard" at bounding box center [130, 45] width 40 height 31
